Goal: Task Accomplishment & Management: Use online tool/utility

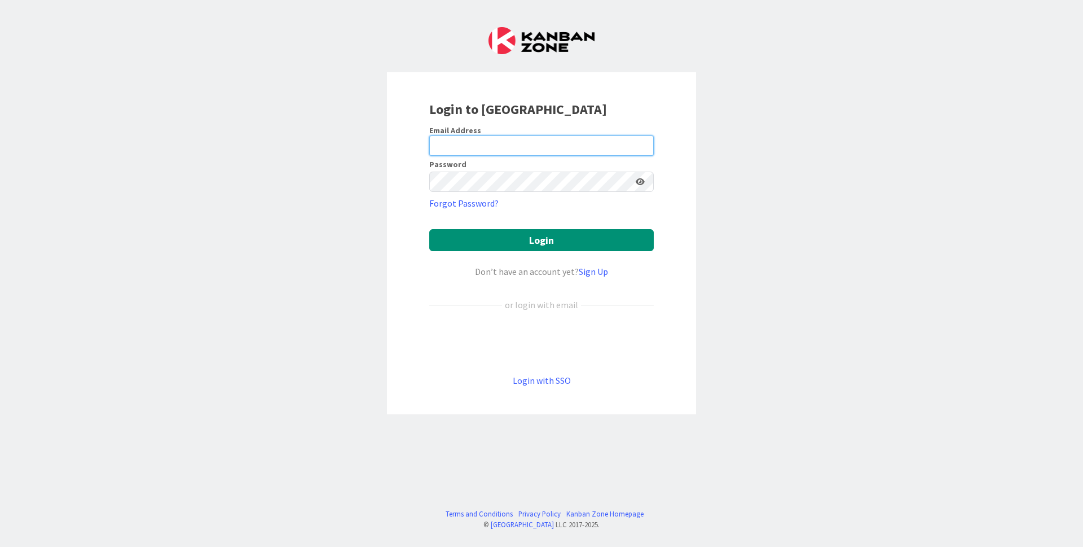
click at [470, 141] on input "email" at bounding box center [541, 145] width 225 height 20
type input "[EMAIL_ADDRESS][DOMAIN_NAME]"
click at [429, 229] on button "Login" at bounding box center [541, 240] width 225 height 22
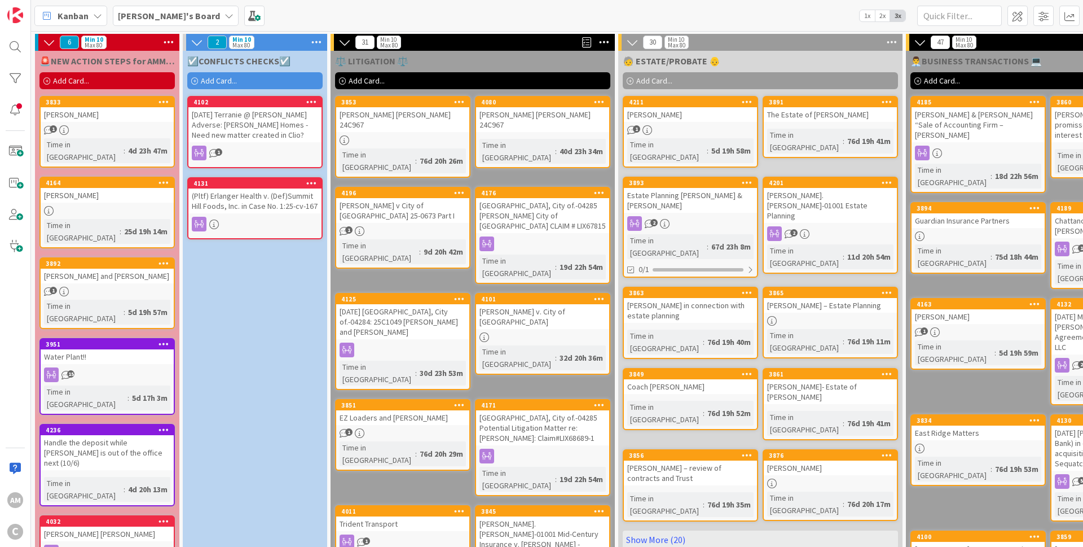
click at [235, 78] on span "Add Card..." at bounding box center [219, 81] width 36 height 10
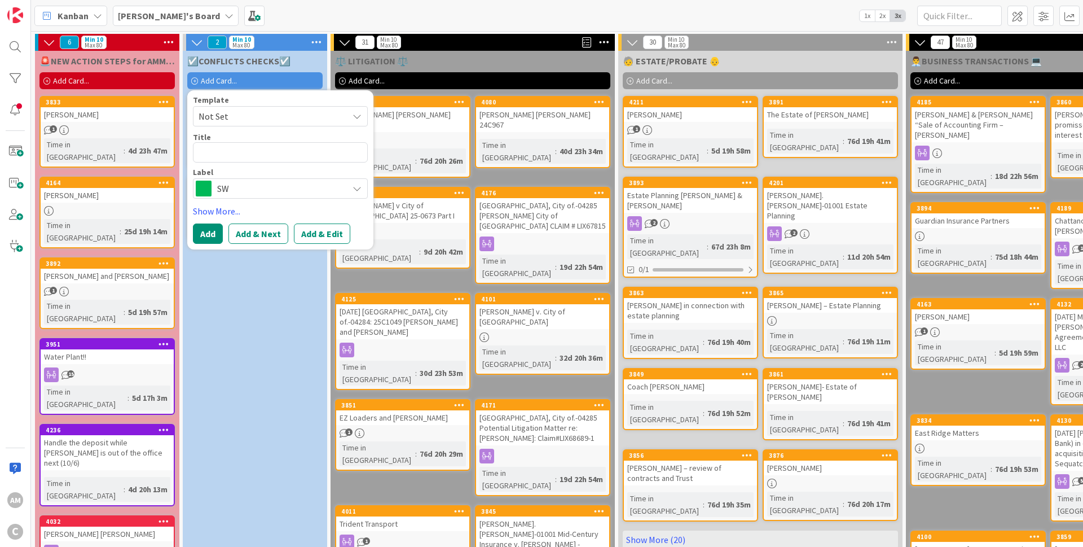
type textarea "x"
type textarea "[PERSON_NAME]Jack-01001 Simple [PERSON_NAME]"
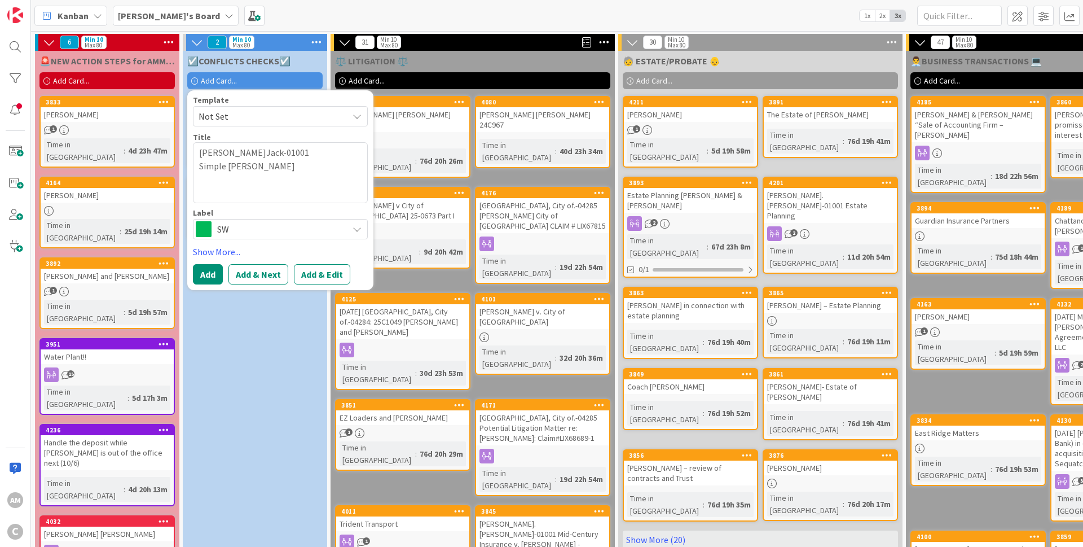
click at [234, 156] on textarea "[PERSON_NAME]Jack-01001 Simple [PERSON_NAME]" at bounding box center [280, 172] width 175 height 61
click at [201, 166] on textarea "[PERSON_NAME]Jack-01001 Simple [PERSON_NAME]" at bounding box center [280, 172] width 175 height 61
type textarea "x"
type textarea "[PERSON_NAME]Jack-01001 Simple [PERSON_NAME]"
click at [241, 210] on span "SW" at bounding box center [279, 216] width 125 height 16
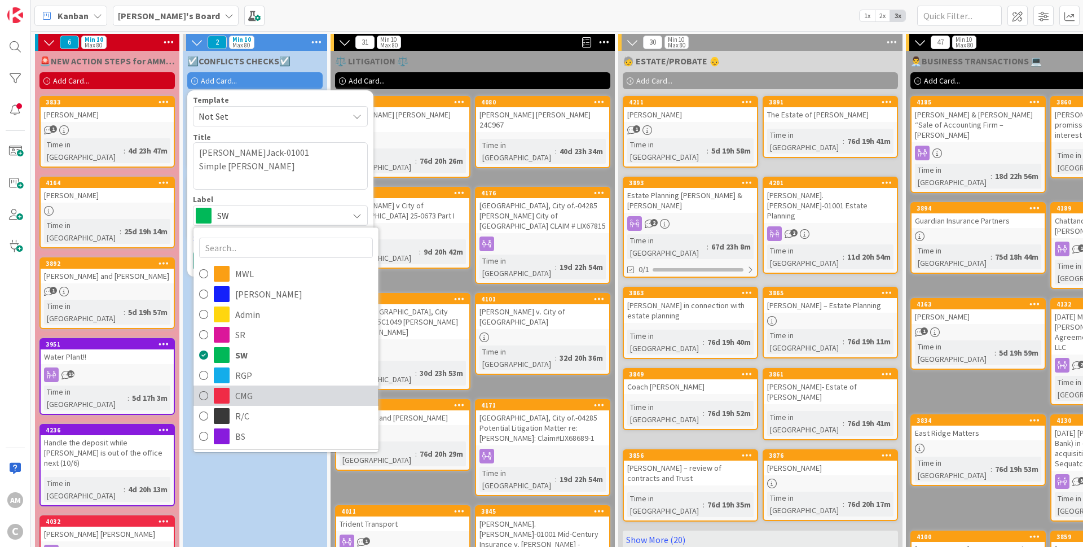
click at [248, 394] on span "CMG" at bounding box center [304, 395] width 138 height 17
type textarea "x"
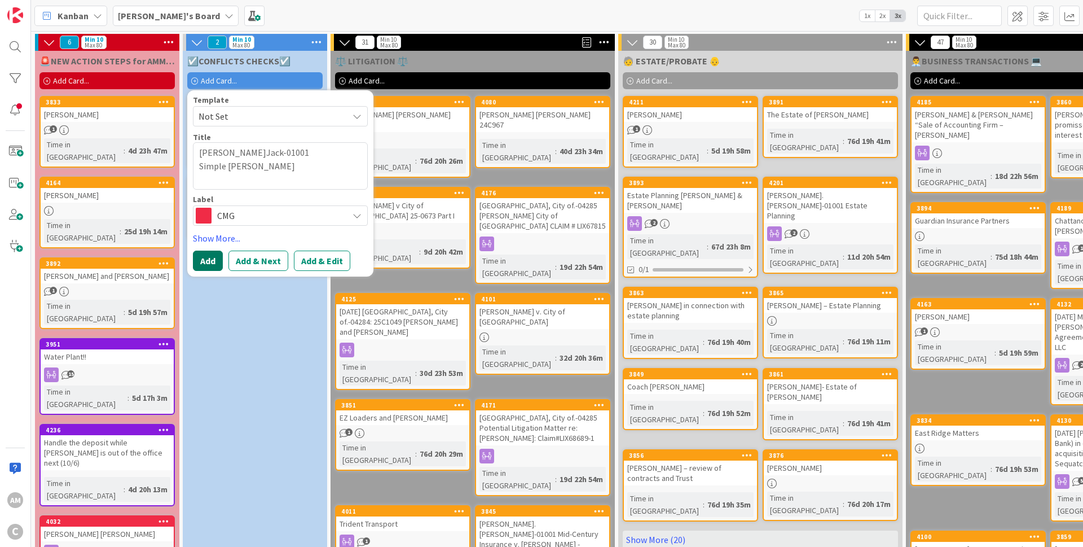
click at [199, 258] on button "Add" at bounding box center [208, 260] width 30 height 20
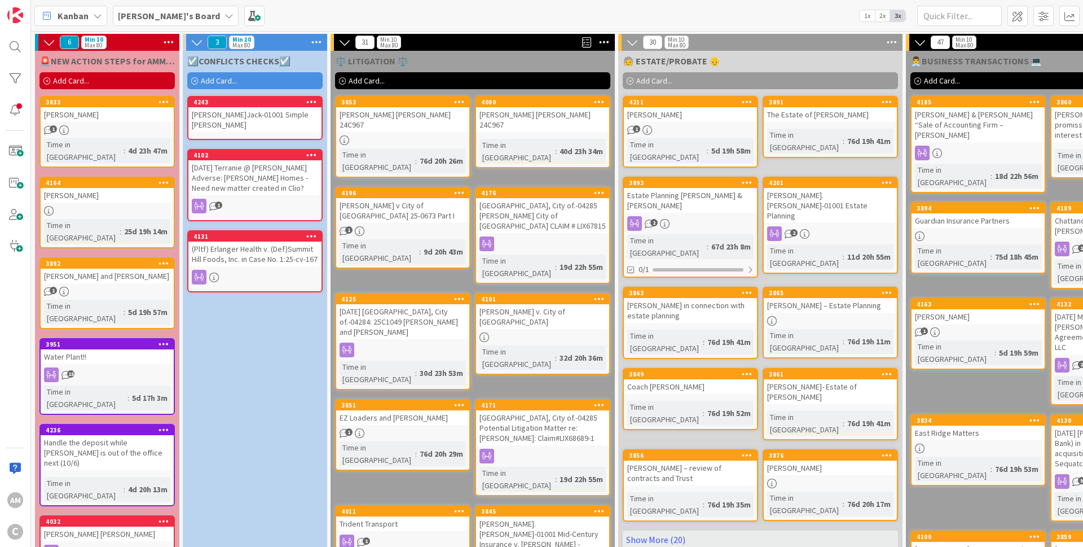
click at [295, 117] on div "[PERSON_NAME]Jack-01001 Simple [PERSON_NAME]" at bounding box center [254, 119] width 133 height 25
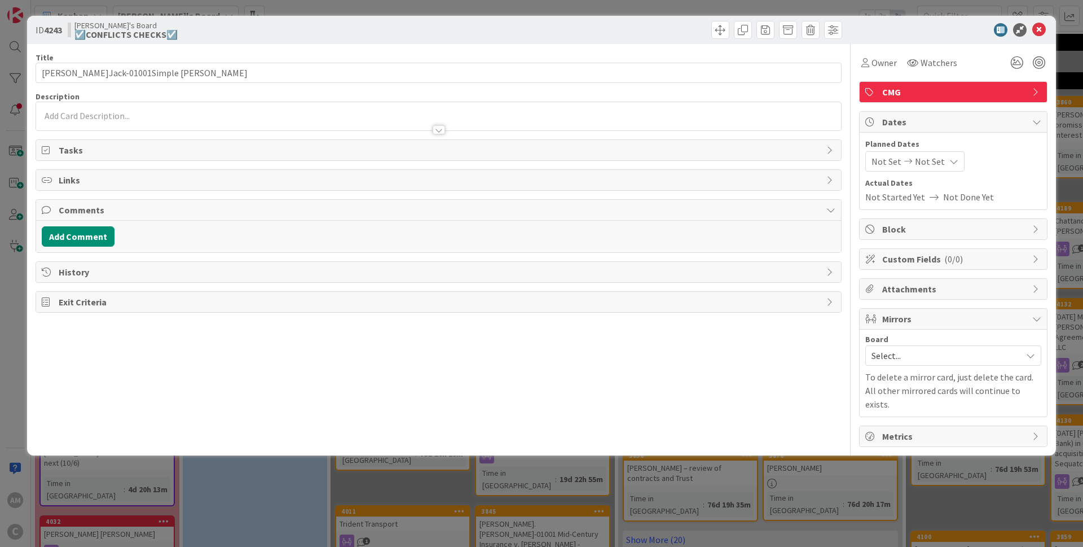
type input "[PERSON_NAME]Jack-01001Simple [PERSON_NAME]"
click at [86, 234] on button "Add Comment" at bounding box center [78, 236] width 73 height 20
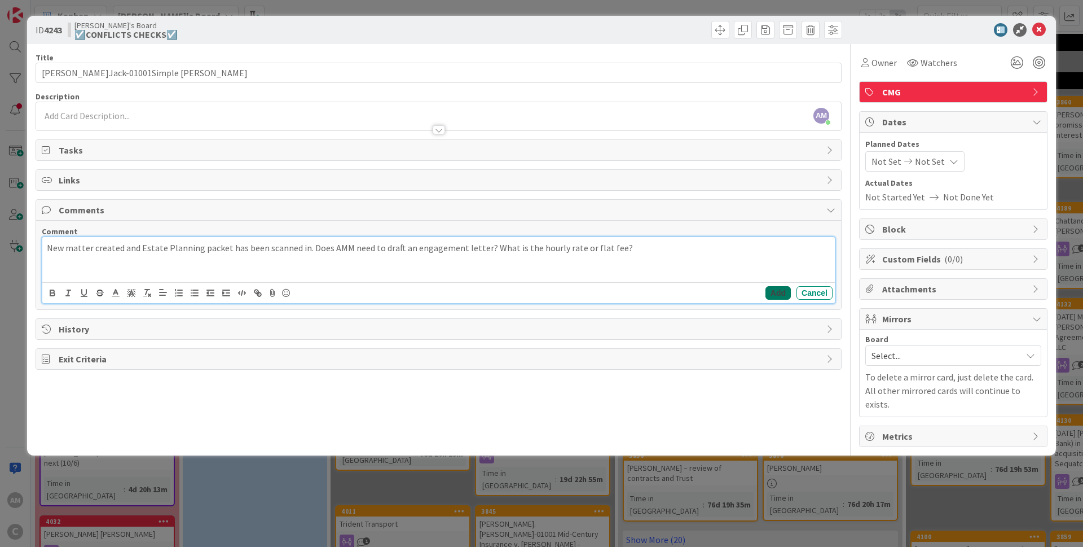
click at [786, 293] on button "Add" at bounding box center [778, 293] width 25 height 14
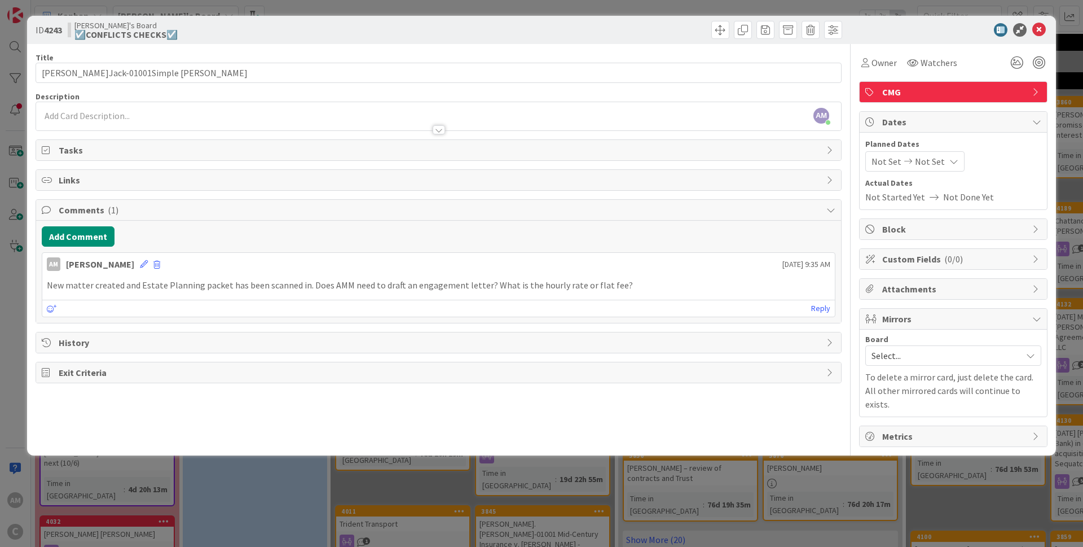
click at [183, 114] on div at bounding box center [438, 118] width 805 height 23
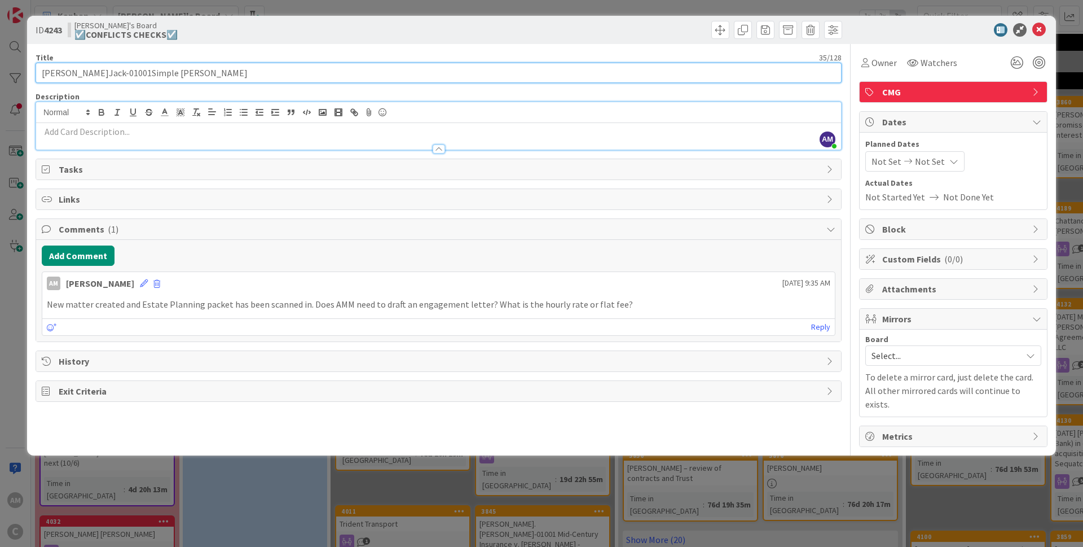
drag, startPoint x: 196, startPoint y: 73, endPoint x: 161, endPoint y: 74, distance: 35.6
click at [125, 73] on input "[PERSON_NAME]Jack-01001Simple [PERSON_NAME]" at bounding box center [439, 73] width 806 height 20
drag, startPoint x: 190, startPoint y: 72, endPoint x: 120, endPoint y: 76, distance: 69.5
click at [120, 76] on input "[PERSON_NAME]Jack-01001Simple [PERSON_NAME]" at bounding box center [439, 73] width 806 height 20
type input "[PERSON_NAME]Jack-01001"
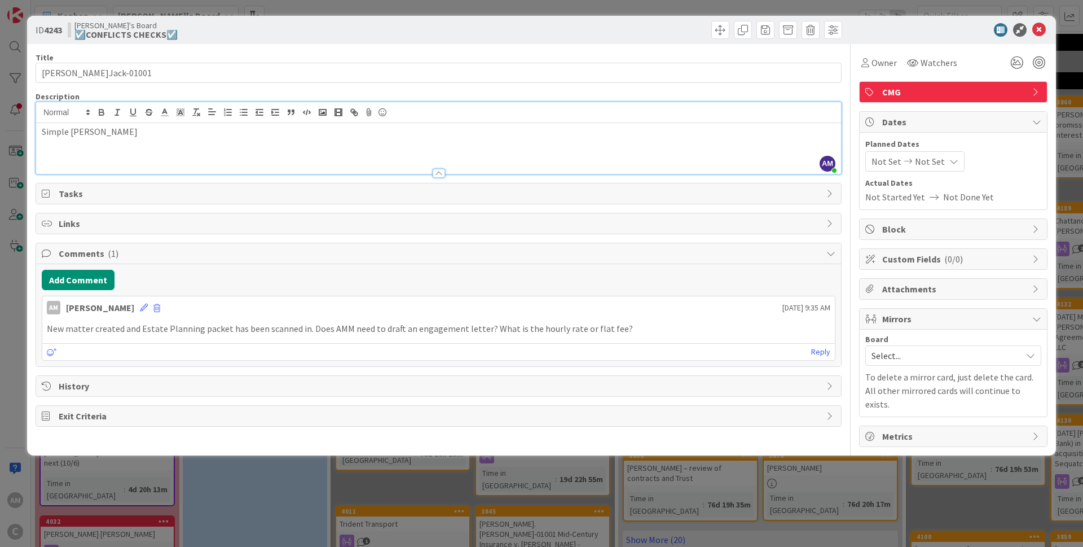
click at [223, 156] on div "Simple [PERSON_NAME]" at bounding box center [438, 148] width 805 height 51
click at [890, 322] on span "Mirrors" at bounding box center [954, 319] width 144 height 14
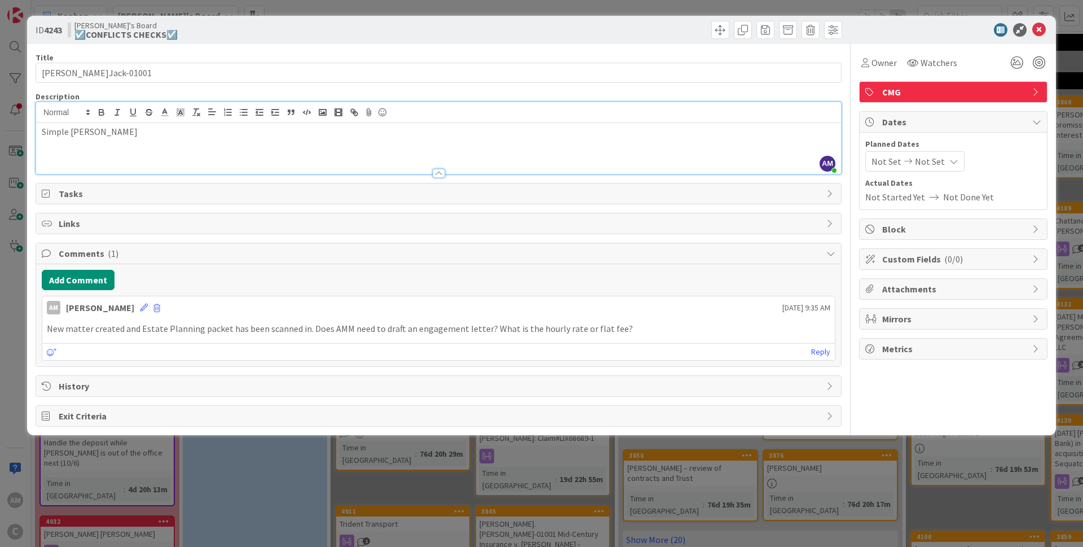
click at [889, 322] on span "Mirrors" at bounding box center [954, 319] width 144 height 14
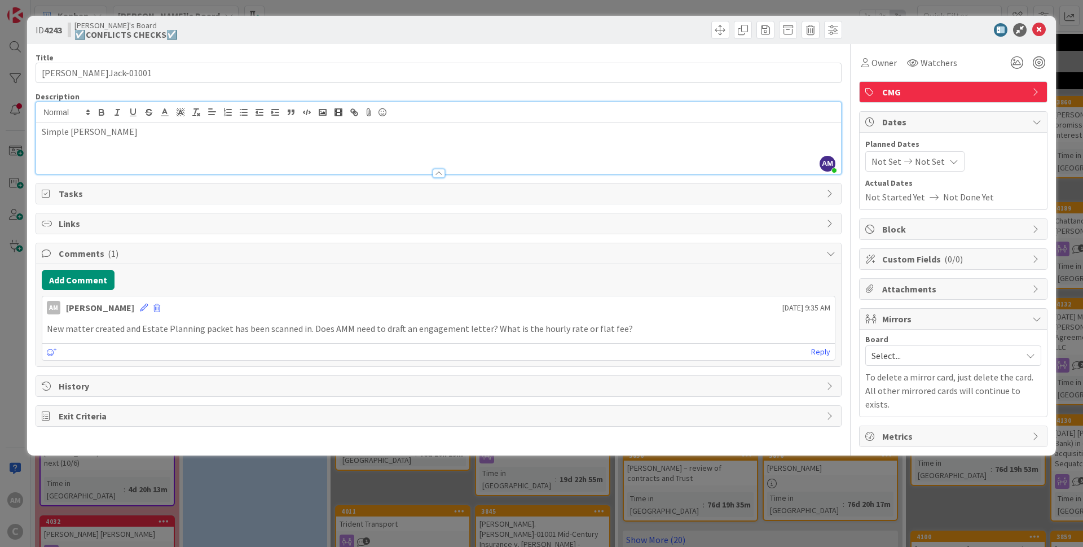
click at [913, 361] on span "Select..." at bounding box center [944, 356] width 144 height 16
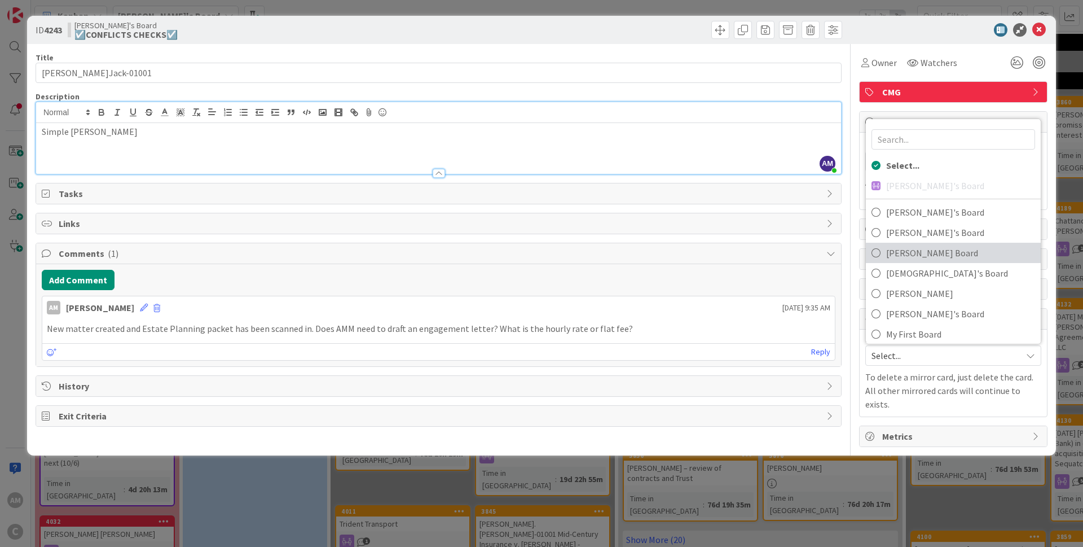
click at [913, 253] on span "[PERSON_NAME] Board" at bounding box center [960, 252] width 149 height 17
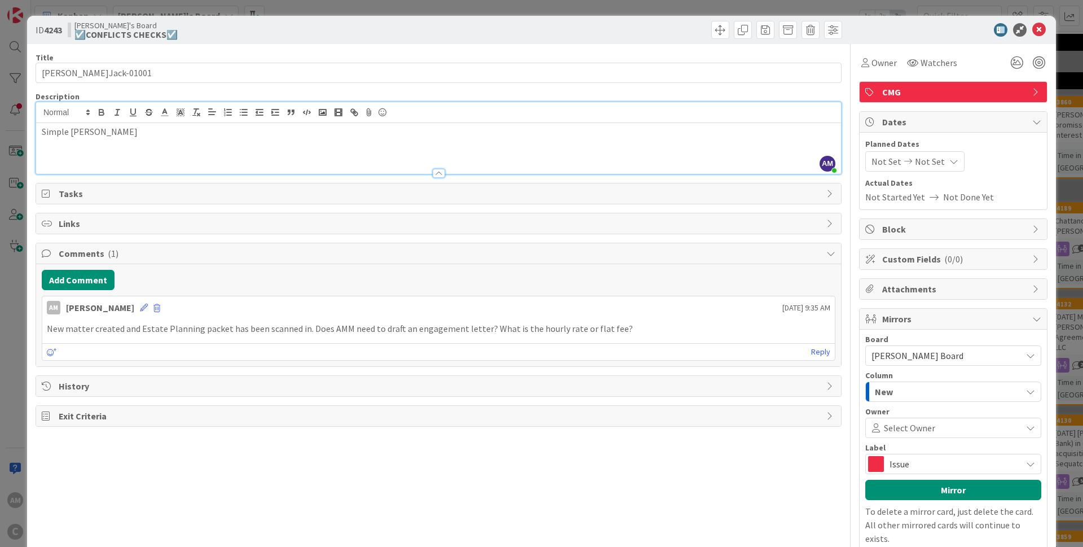
click at [921, 458] on span "Issue" at bounding box center [953, 464] width 126 height 16
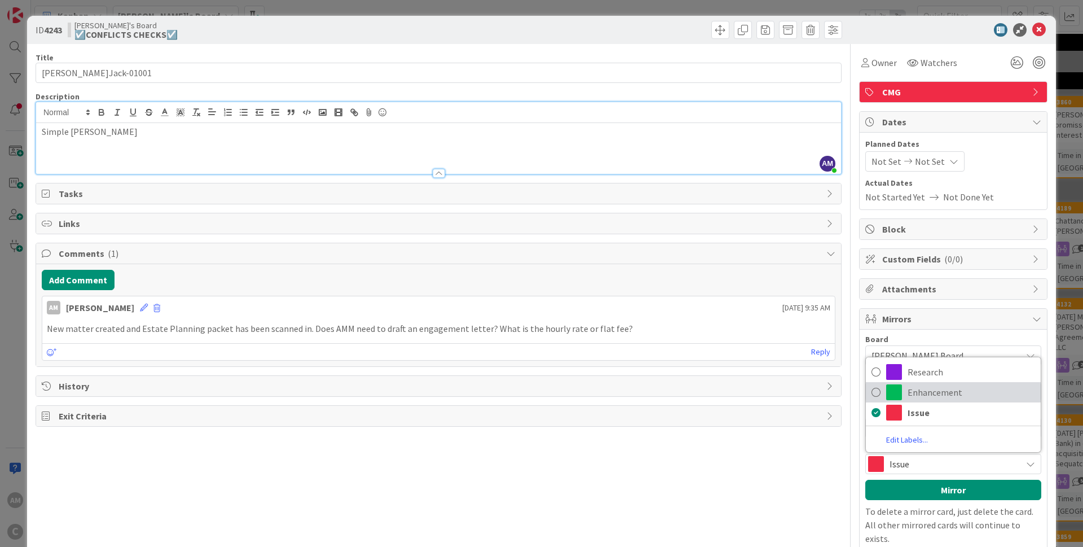
click at [920, 387] on span "Enhancement" at bounding box center [972, 392] width 128 height 17
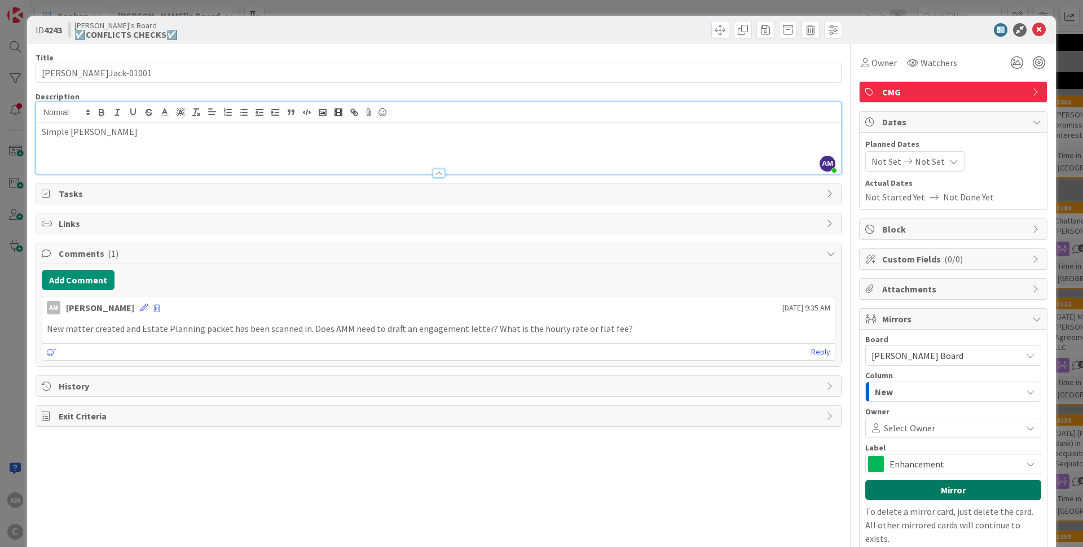
click at [916, 491] on button "Mirror" at bounding box center [953, 490] width 176 height 20
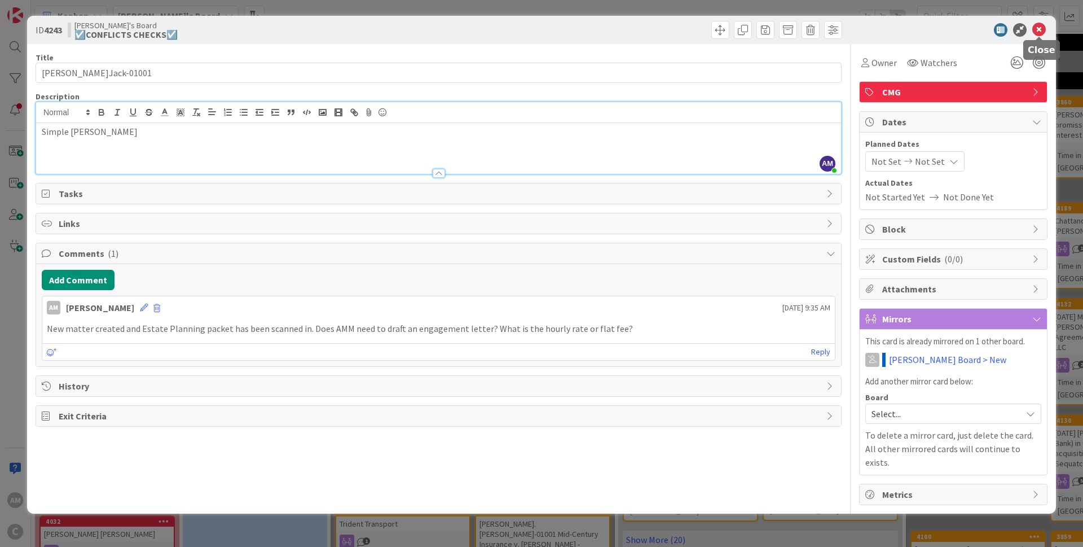
click at [1039, 24] on icon at bounding box center [1039, 30] width 14 height 14
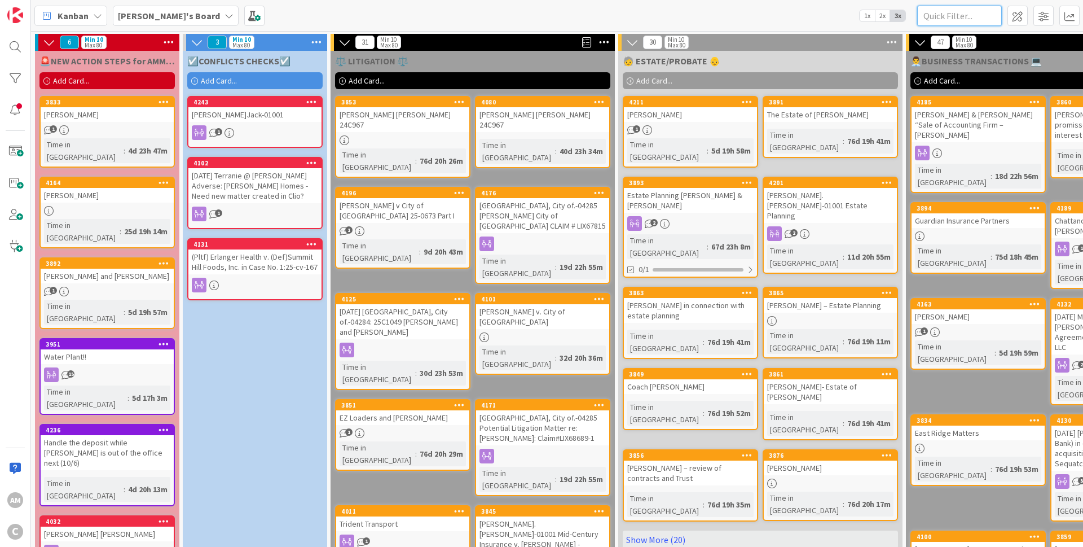
click at [956, 19] on input "text" at bounding box center [959, 16] width 85 height 20
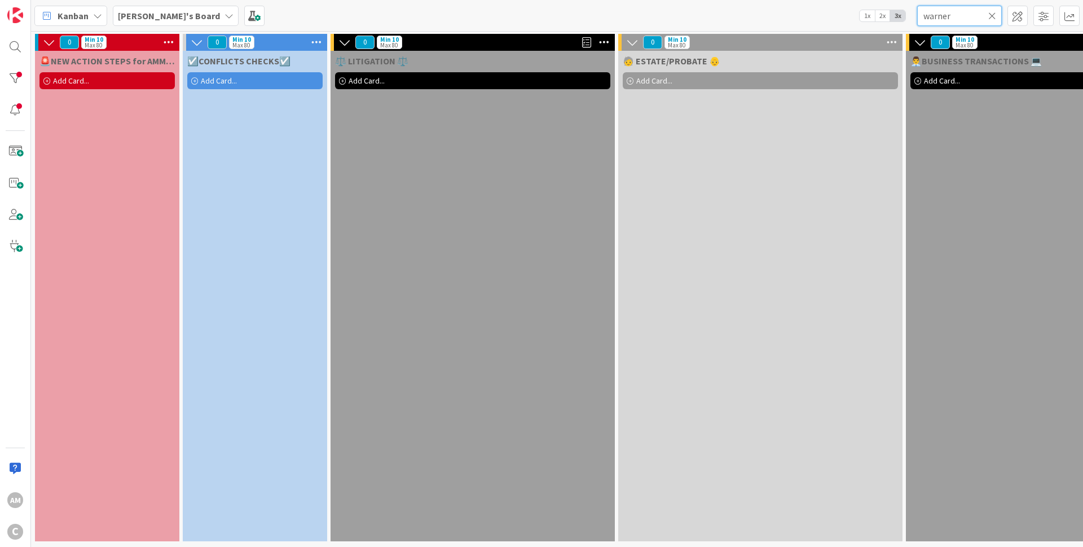
drag, startPoint x: 970, startPoint y: 16, endPoint x: 858, endPoint y: 15, distance: 112.3
click at [917, 15] on input "warner" at bounding box center [959, 16] width 85 height 20
type input "[PERSON_NAME]"
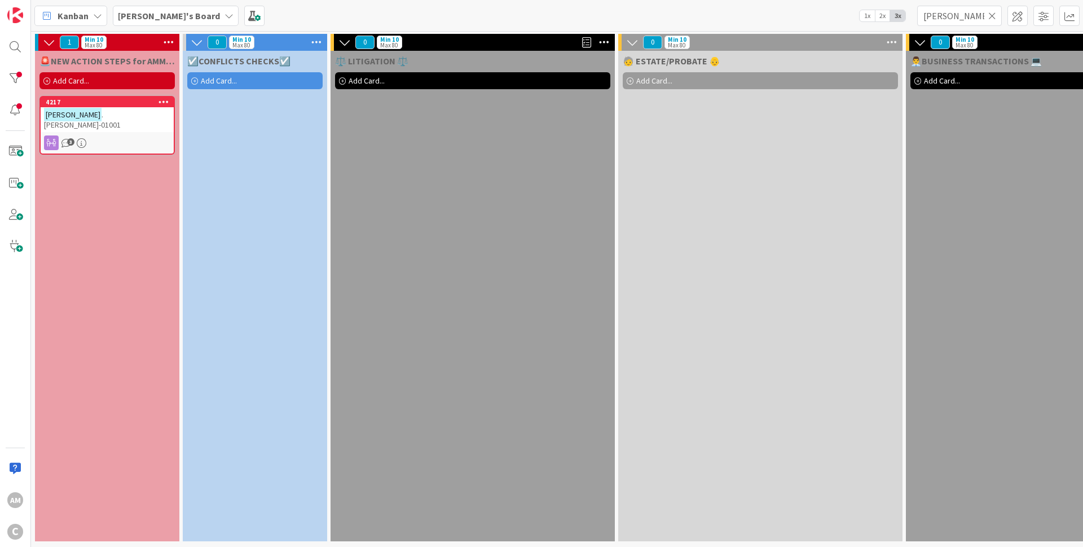
click at [992, 12] on icon at bounding box center [992, 16] width 8 height 10
